Goal: Information Seeking & Learning: Learn about a topic

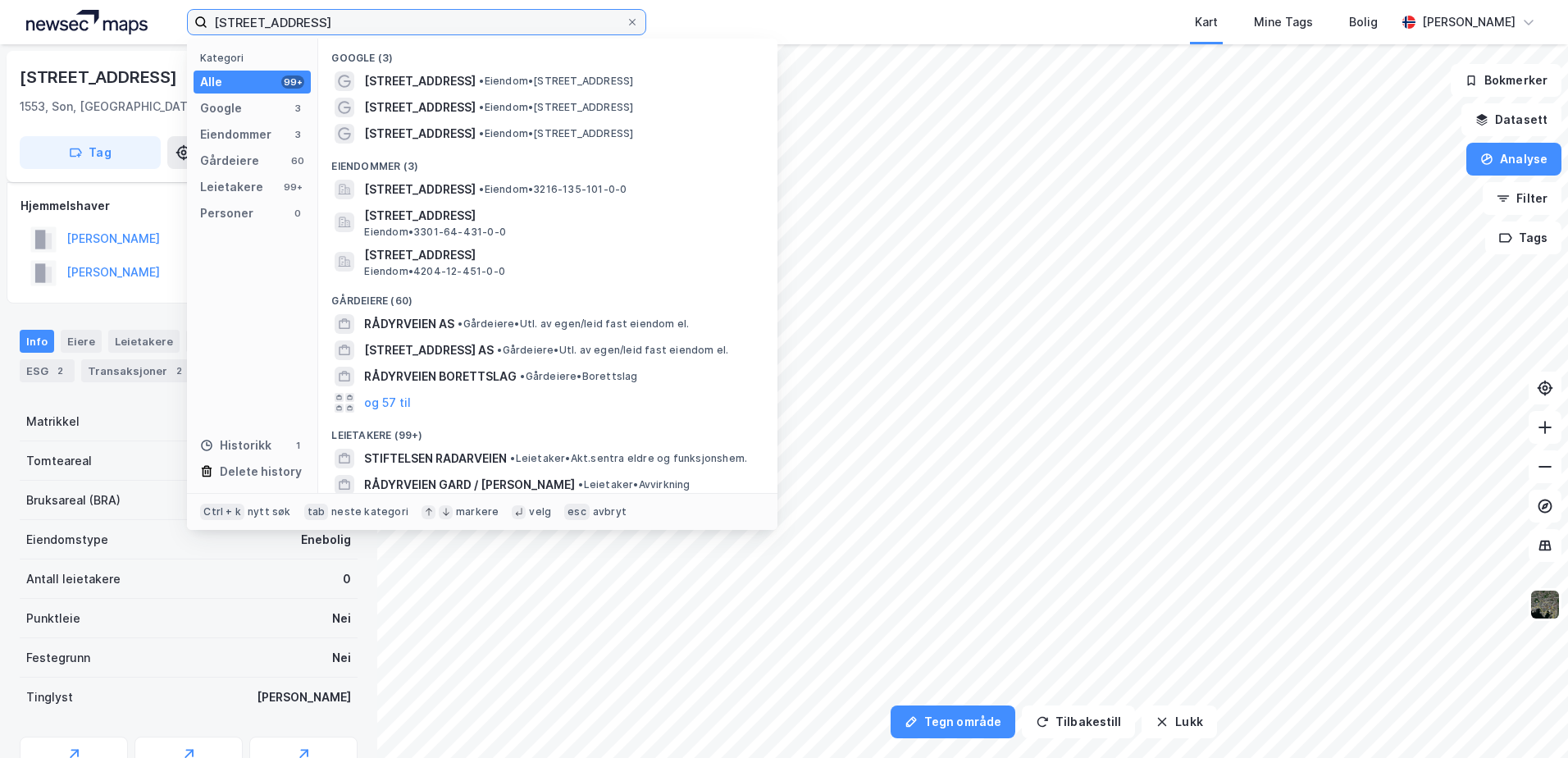
drag, startPoint x: 351, startPoint y: 26, endPoint x: 166, endPoint y: 25, distance: 185.0
click at [166, 25] on div "[STREET_ADDRESS] Kategori Alle 99+ Google 3 Eiendommer 3 Gårdeiere 60 Leietaker…" at bounding box center [784, 22] width 1568 height 45
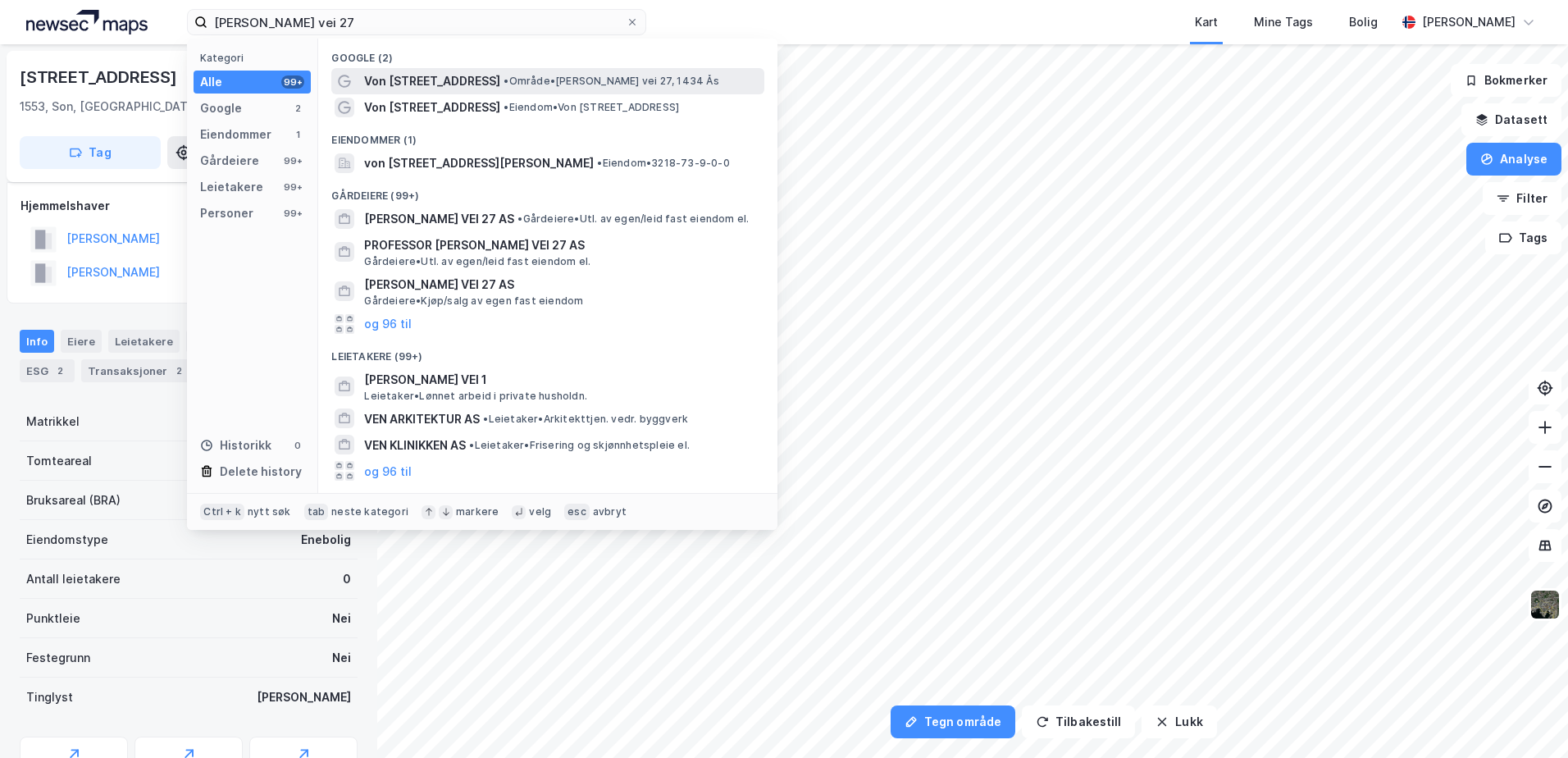
click at [504, 80] on span "•" at bounding box center [505, 80] width 5 height 12
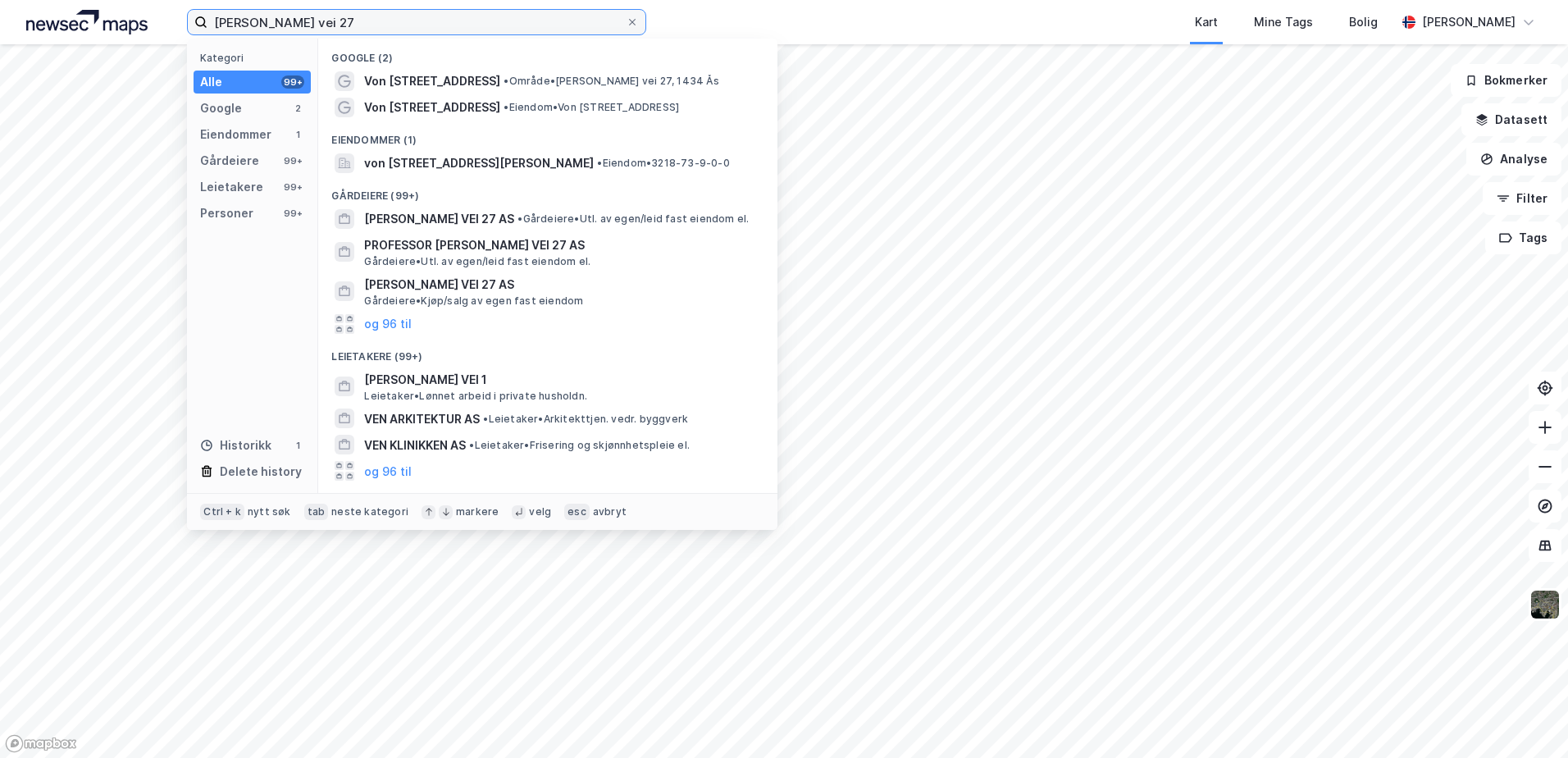
drag, startPoint x: 367, startPoint y: 19, endPoint x: -4, endPoint y: 10, distance: 371.1
click at [0, 10] on html "von øtkens vei 27 Kategori Alle 99+ Google 2 Eiendommer 1 Gårdeiere 99+ Leietak…" at bounding box center [784, 379] width 1568 height 758
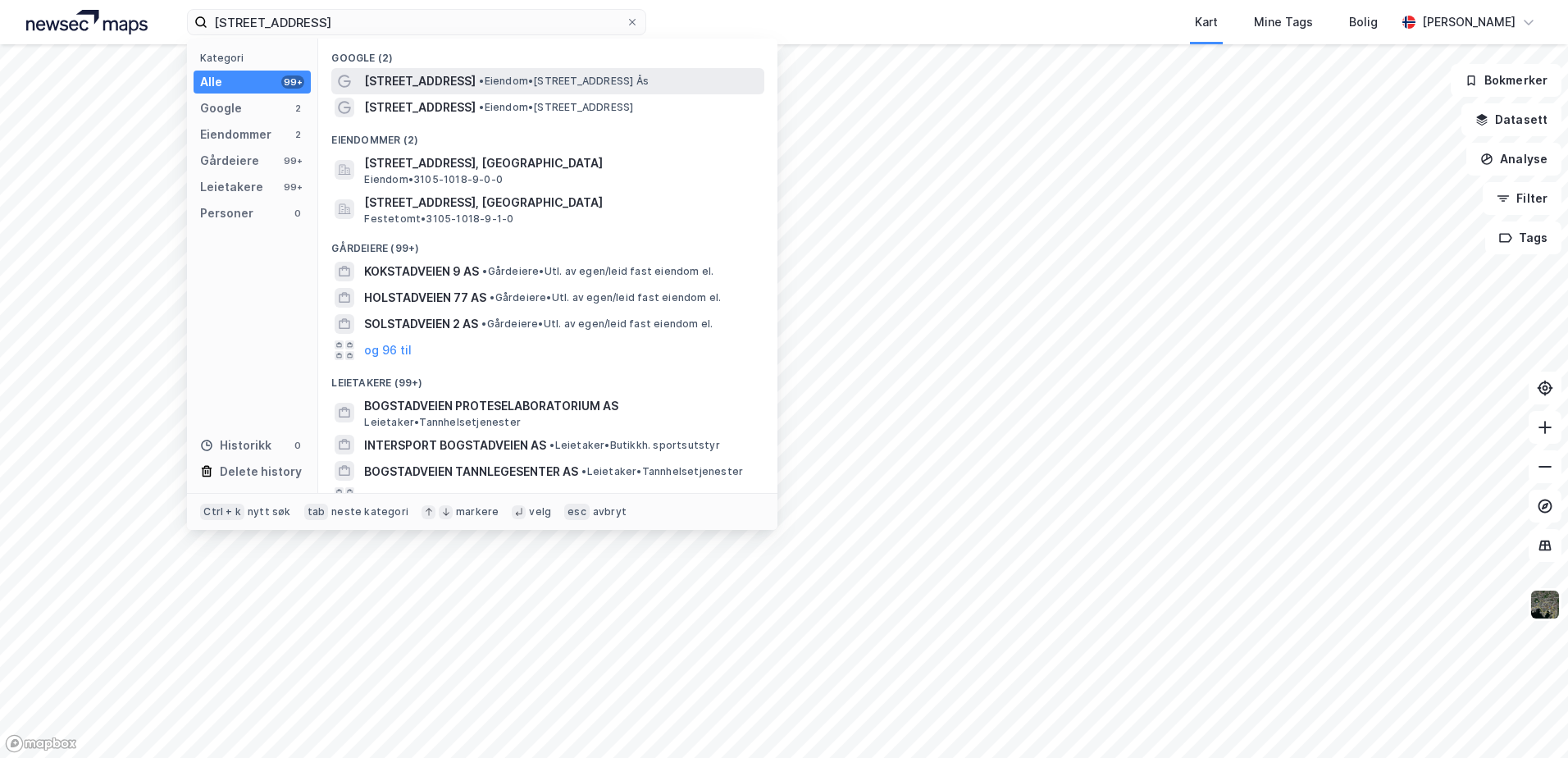
click at [406, 78] on span "[STREET_ADDRESS]" at bounding box center [420, 81] width 111 height 20
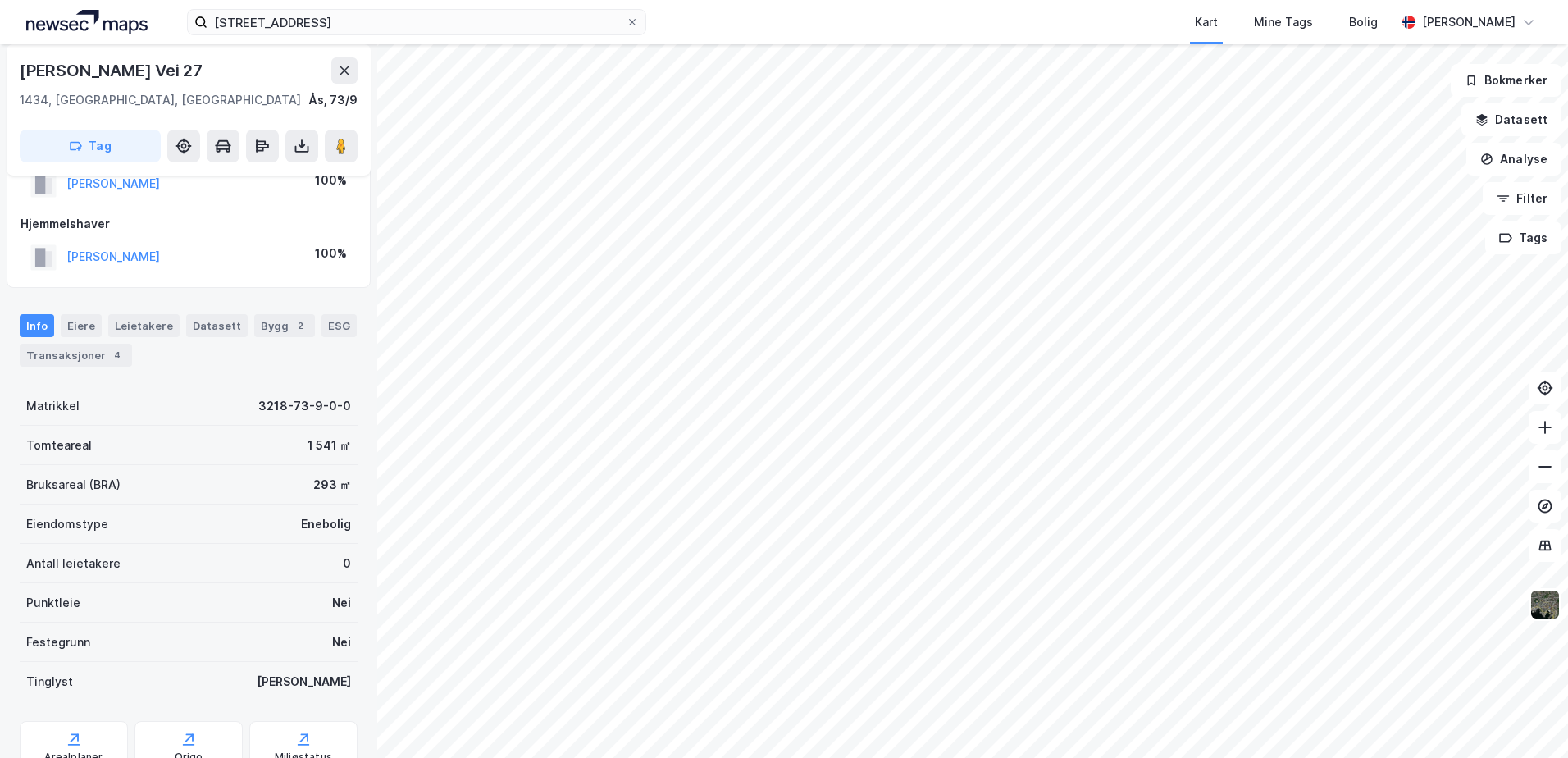
scroll to position [82, 0]
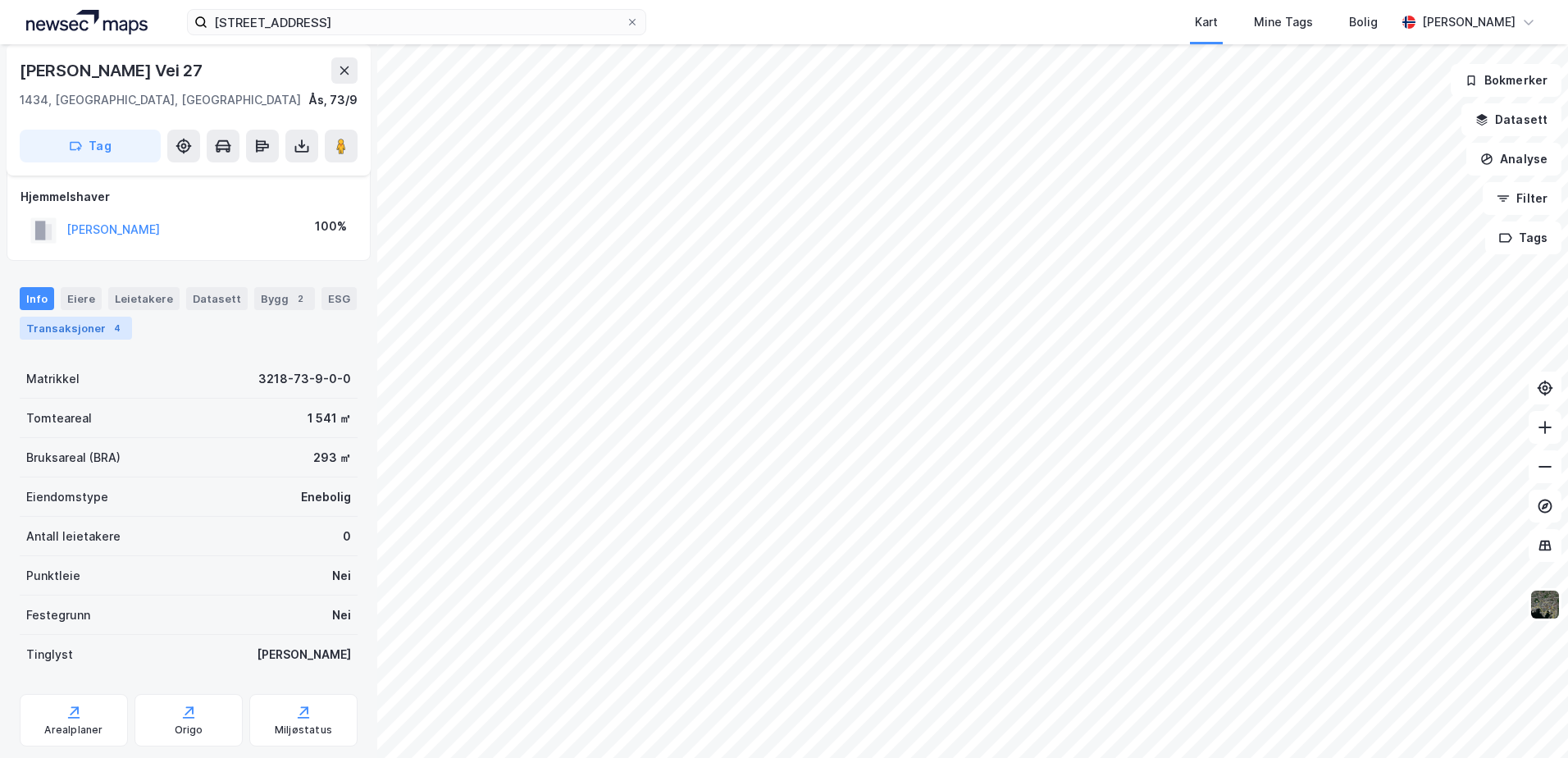
click at [78, 327] on div "Transaksjoner 4" at bounding box center [76, 327] width 112 height 23
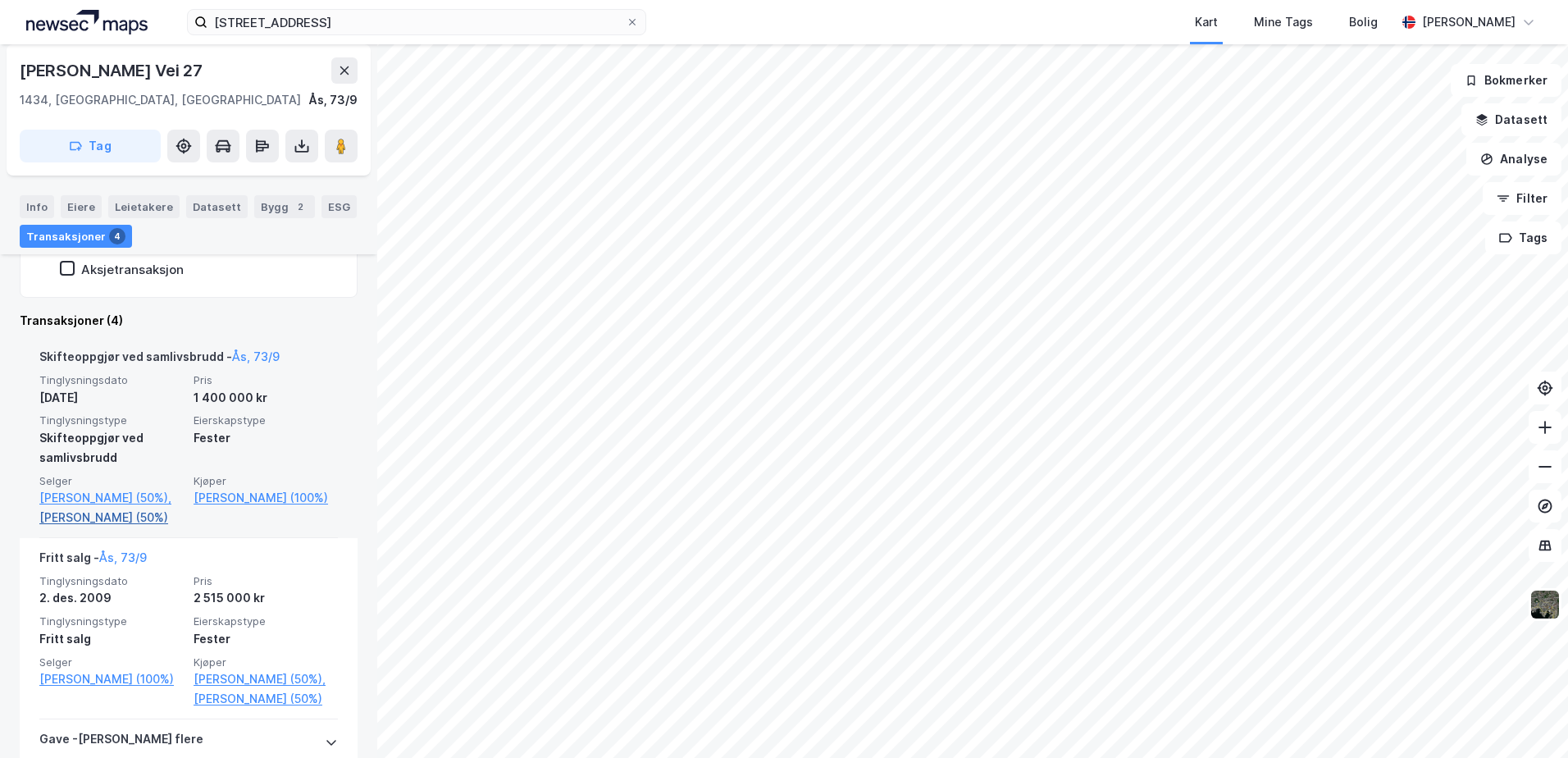
scroll to position [328, 0]
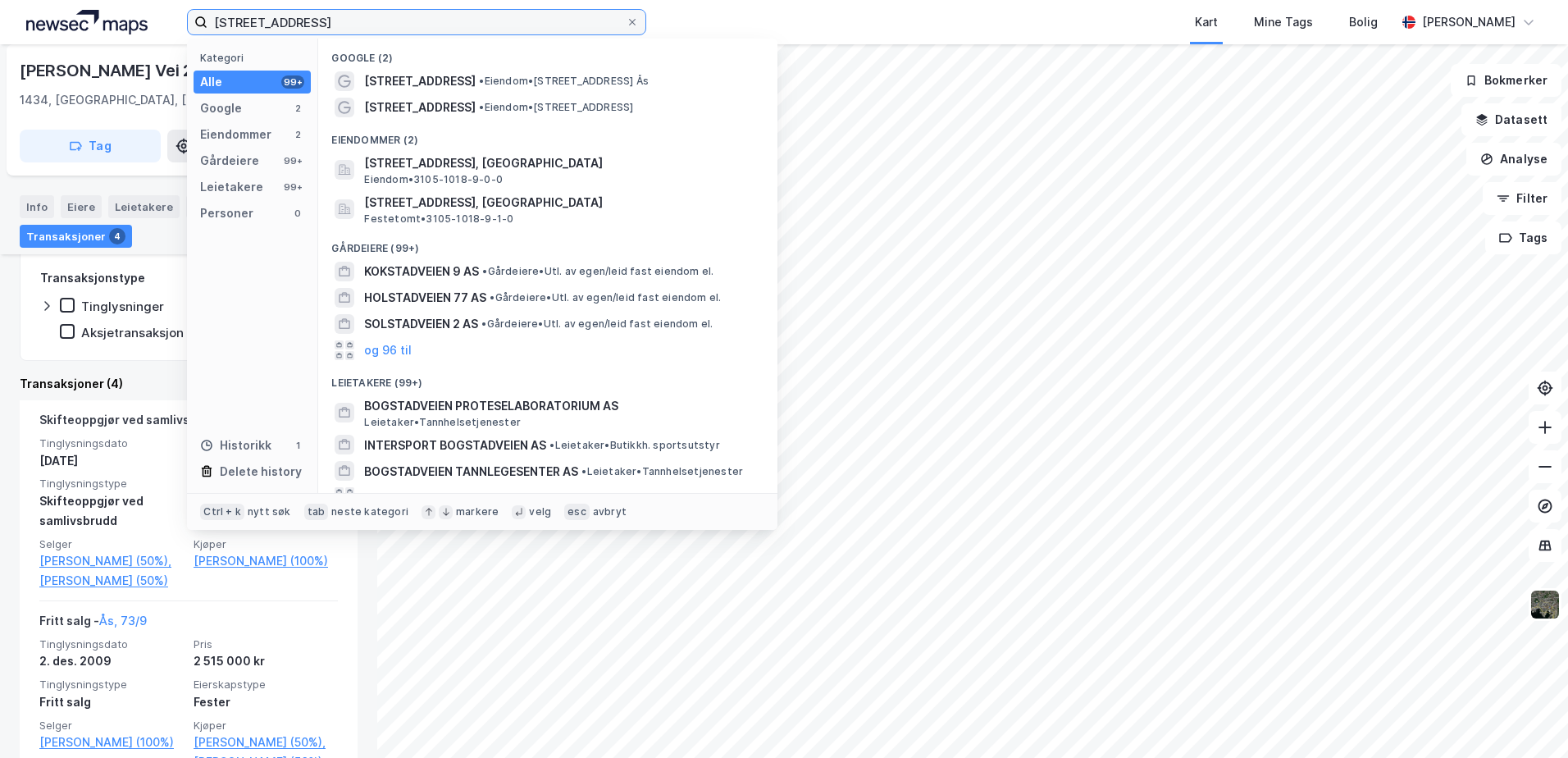
drag, startPoint x: 307, startPoint y: 17, endPoint x: 83, endPoint y: 42, distance: 225.4
click at [83, 42] on div "holstadveien 9 Kategori Alle 99+ Google 2 Eiendommer 2 Gårdeiere 99+ Leietakere…" at bounding box center [784, 22] width 1568 height 45
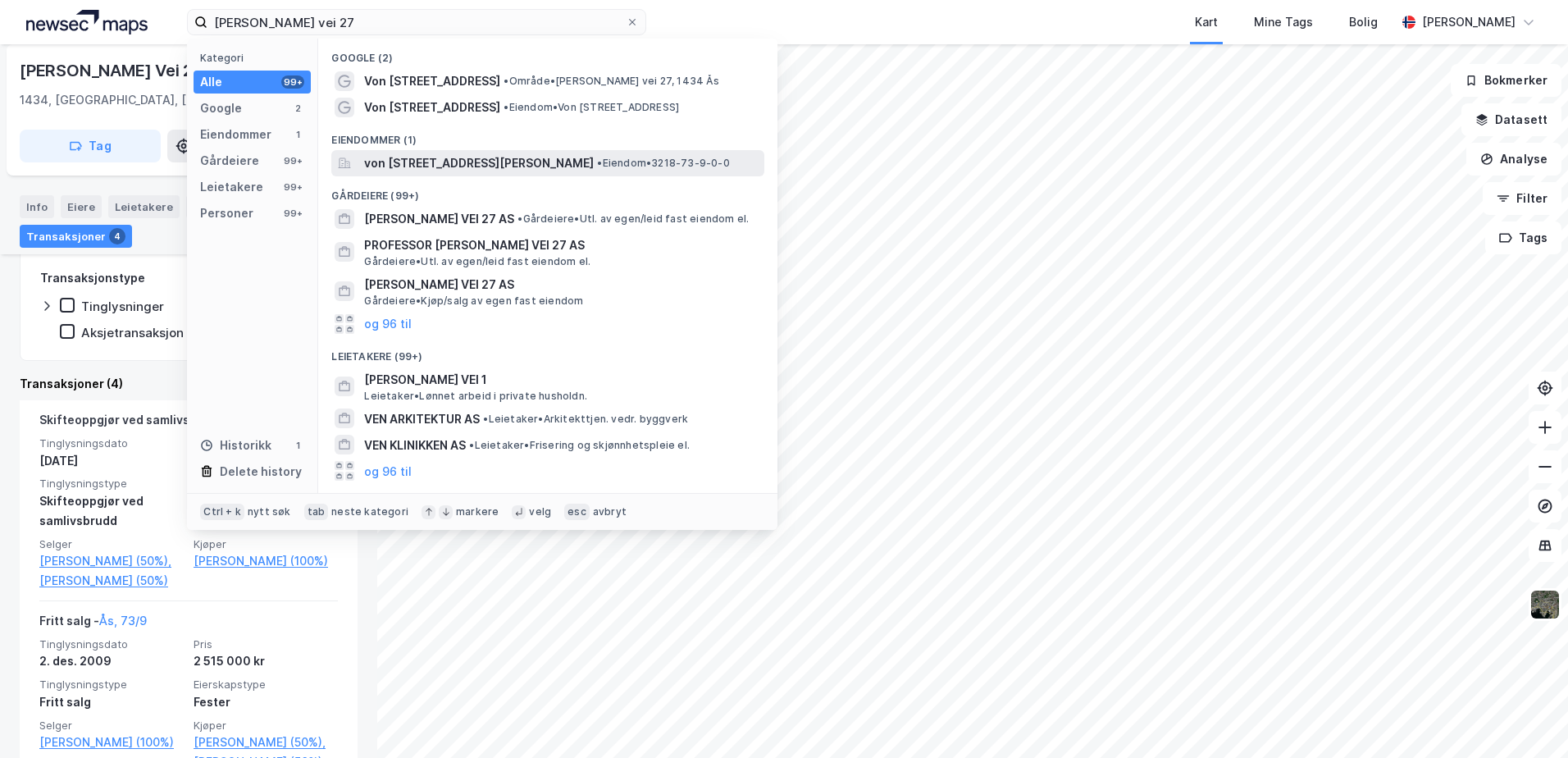
click at [421, 151] on div "von [STREET_ADDRESS] • Eiendom • 3218-73-9-0-0" at bounding box center [547, 163] width 433 height 26
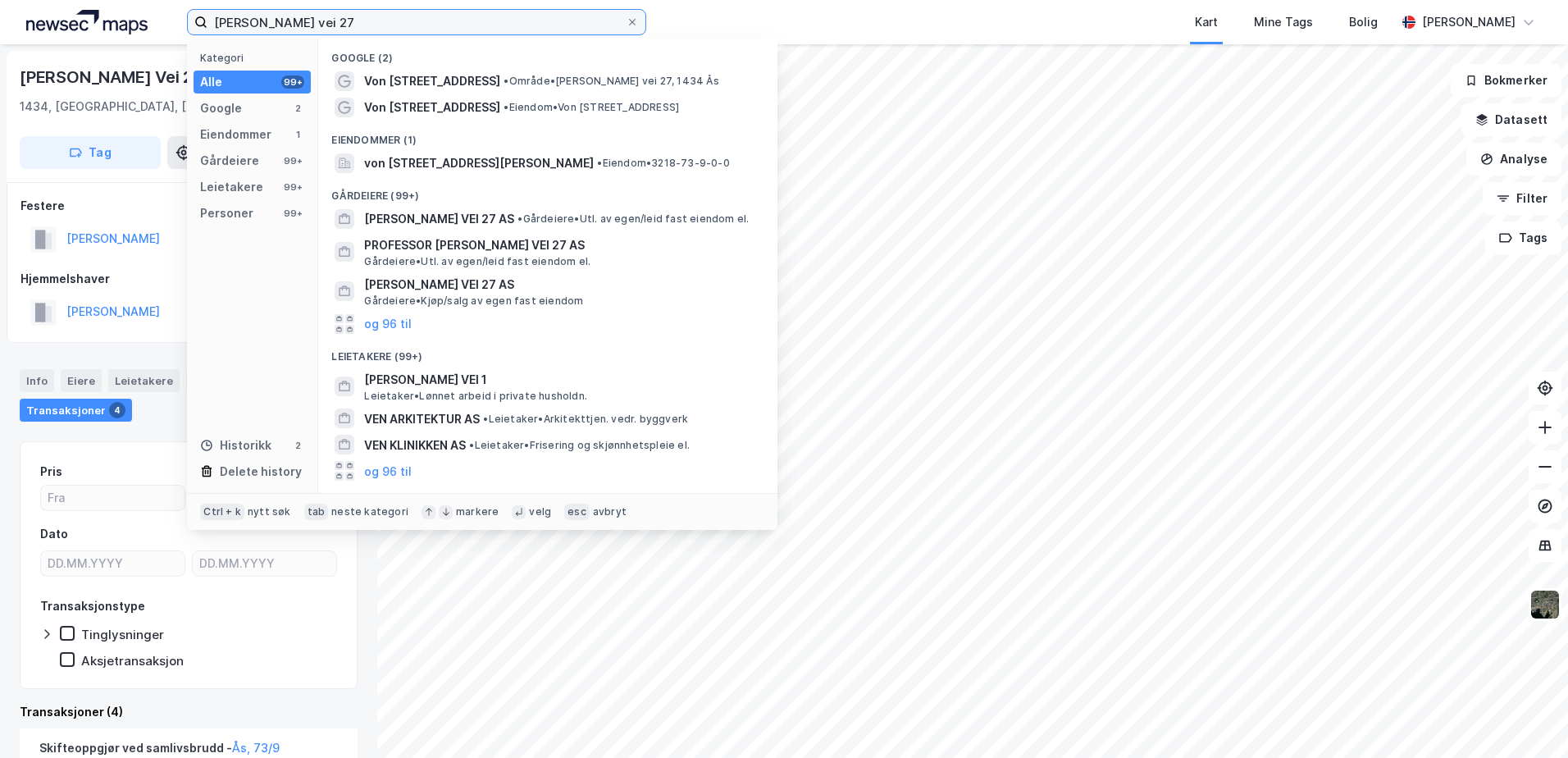
drag, startPoint x: 370, startPoint y: 18, endPoint x: 118, endPoint y: 18, distance: 252.0
click at [118, 18] on div "von øtkens vei 27 Kategori Alle 99+ Google 2 Eiendommer 1 Gårdeiere 99+ Leietak…" at bounding box center [784, 22] width 1568 height 45
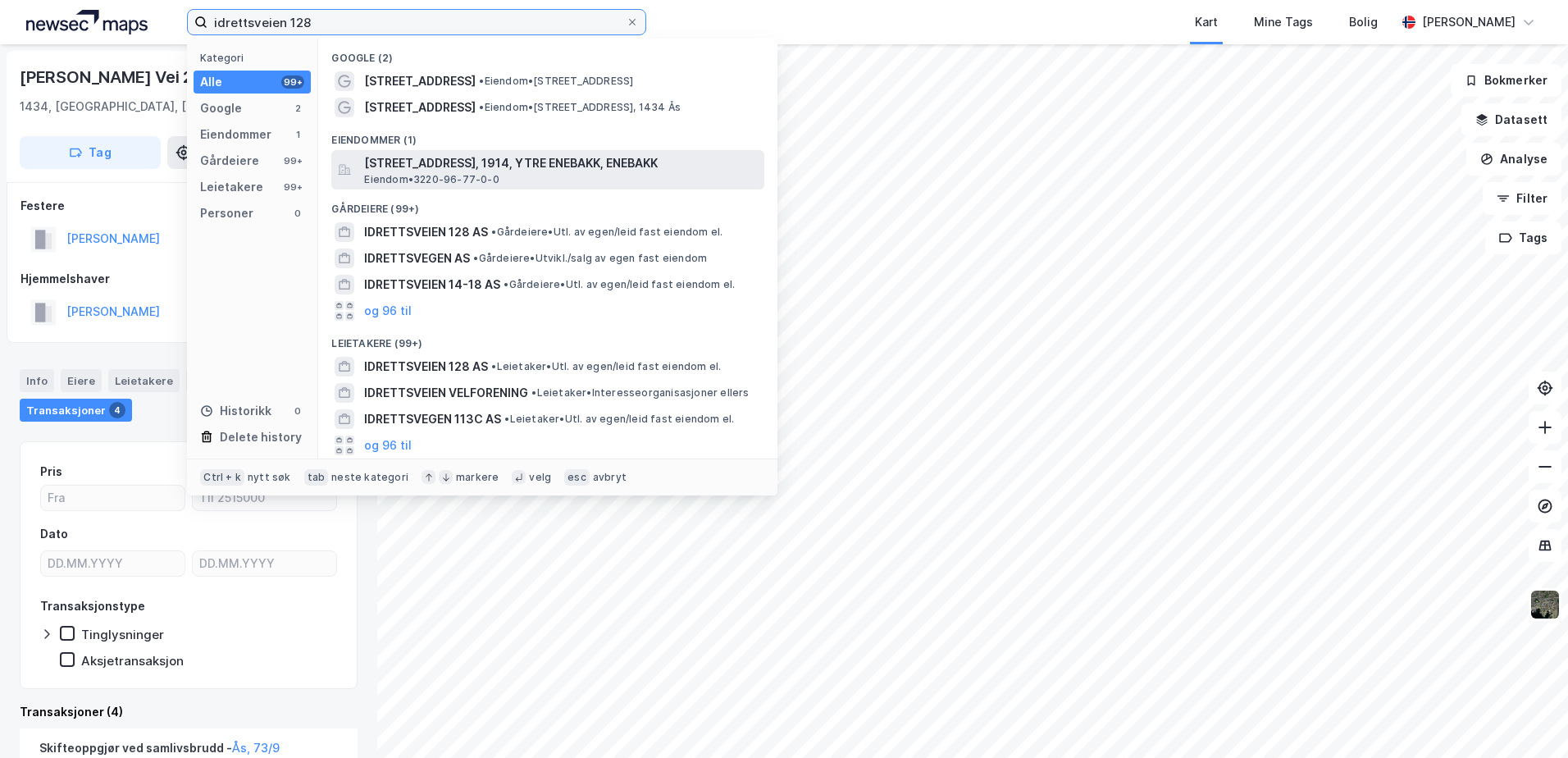
type input "idrettsveien 128"
click at [425, 161] on span "[STREET_ADDRESS], 1914, YTRE ENEBAKK, ENEBAKK" at bounding box center [560, 163] width 393 height 20
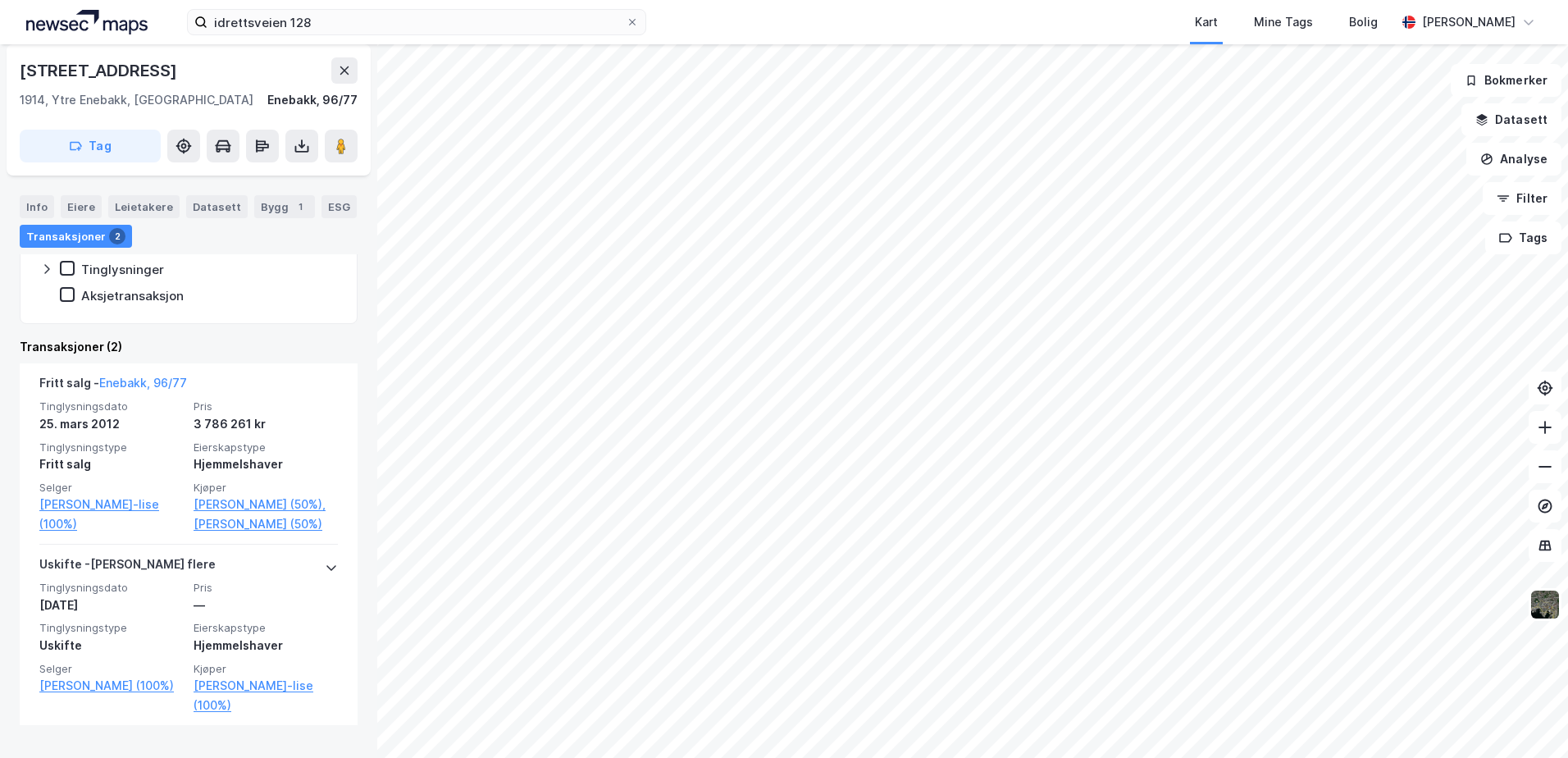
scroll to position [332, 0]
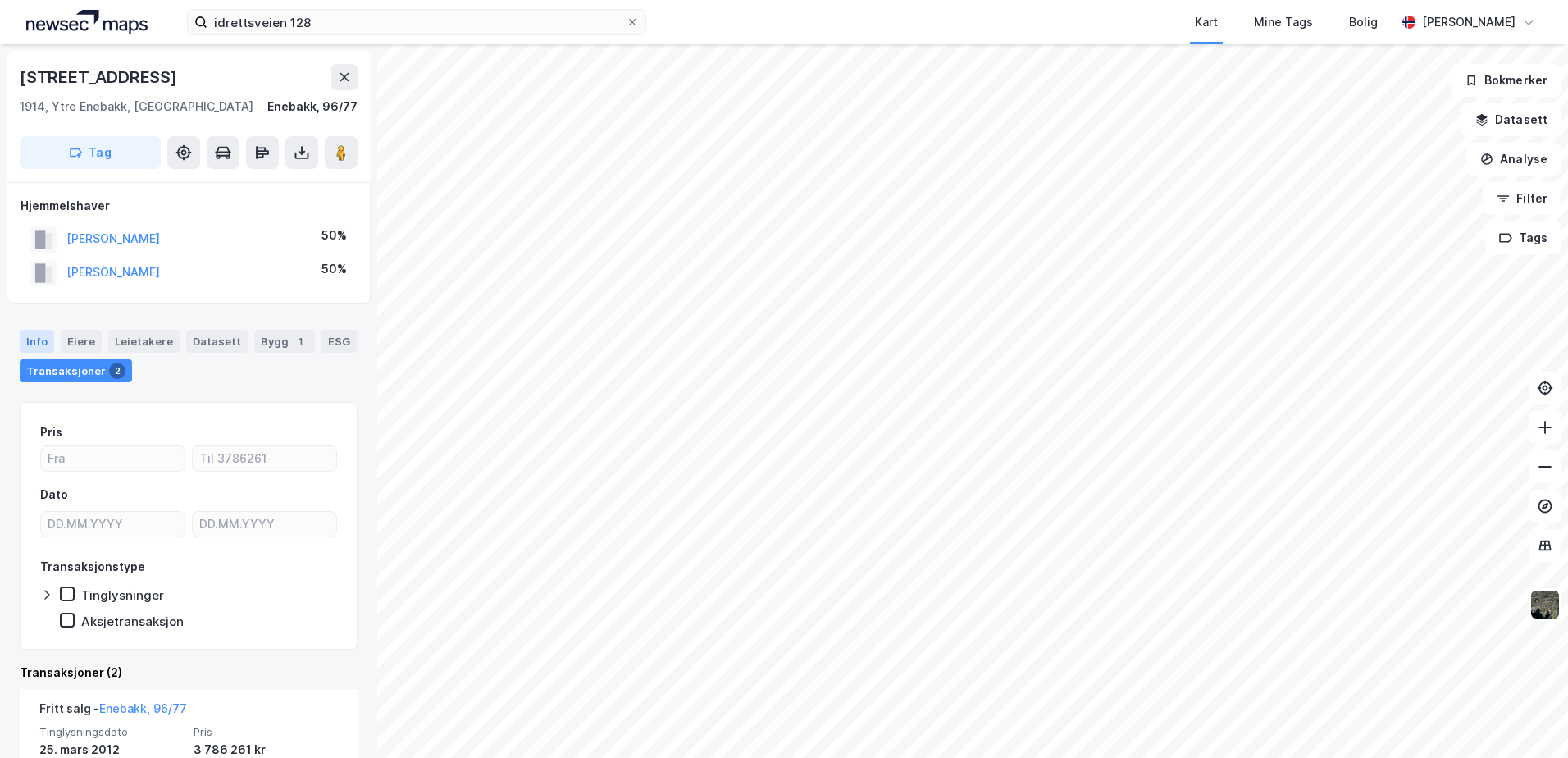
click at [29, 339] on div "Info" at bounding box center [37, 340] width 35 height 23
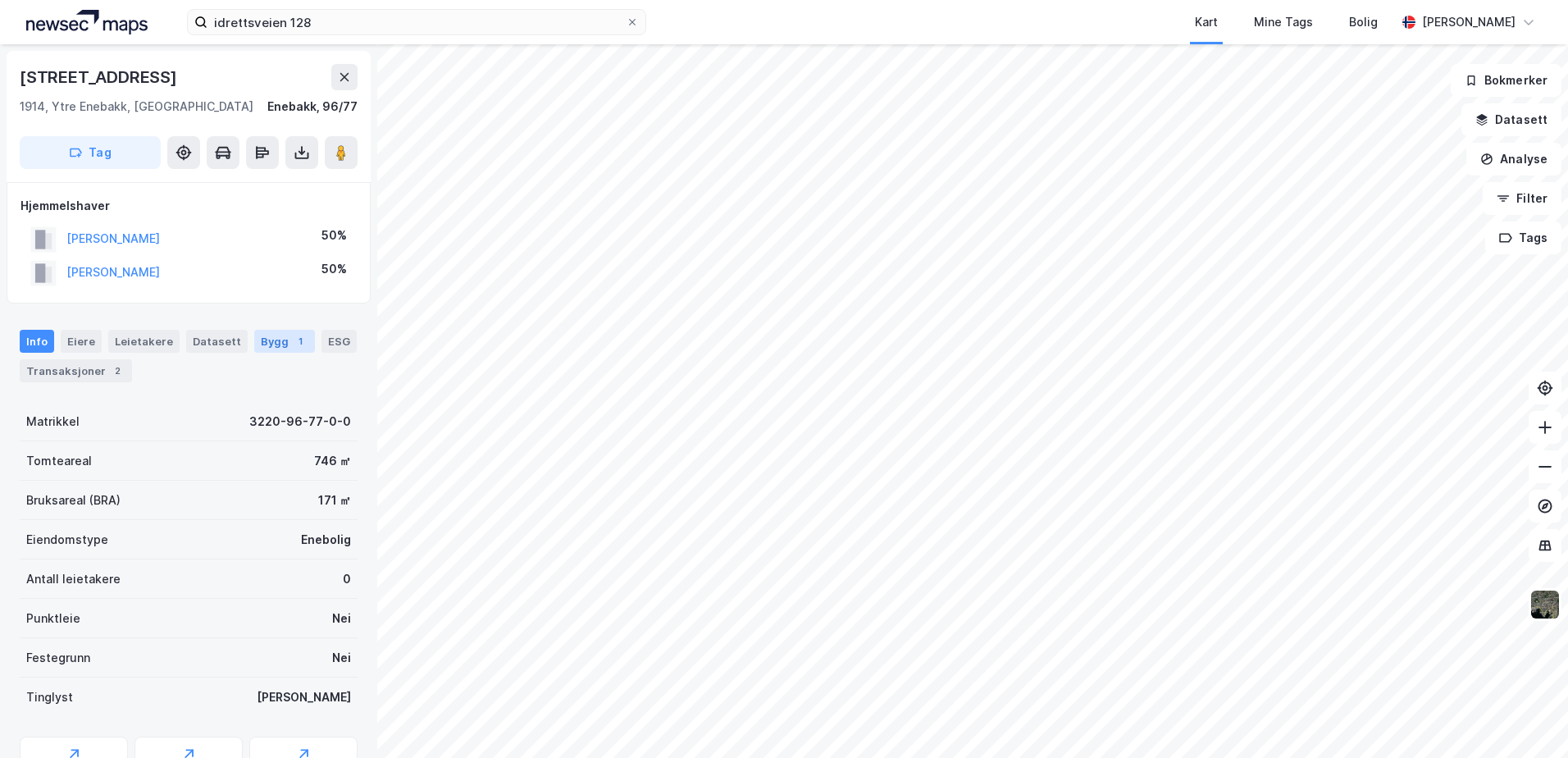
click at [266, 345] on div "Bygg 1" at bounding box center [285, 340] width 61 height 23
